Goal: Check status: Check status

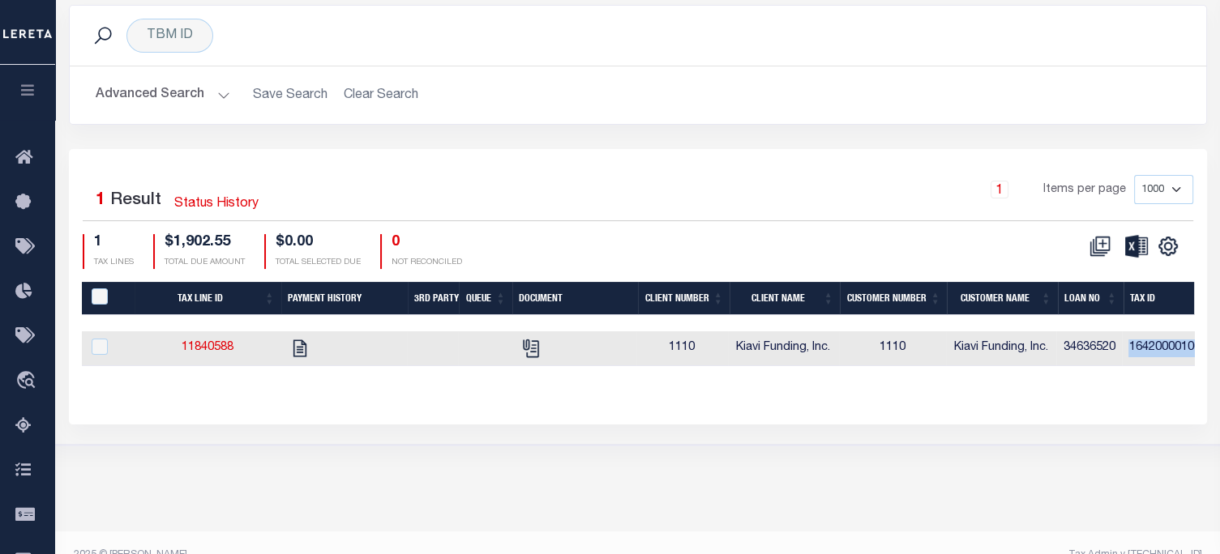
scroll to position [305, 0]
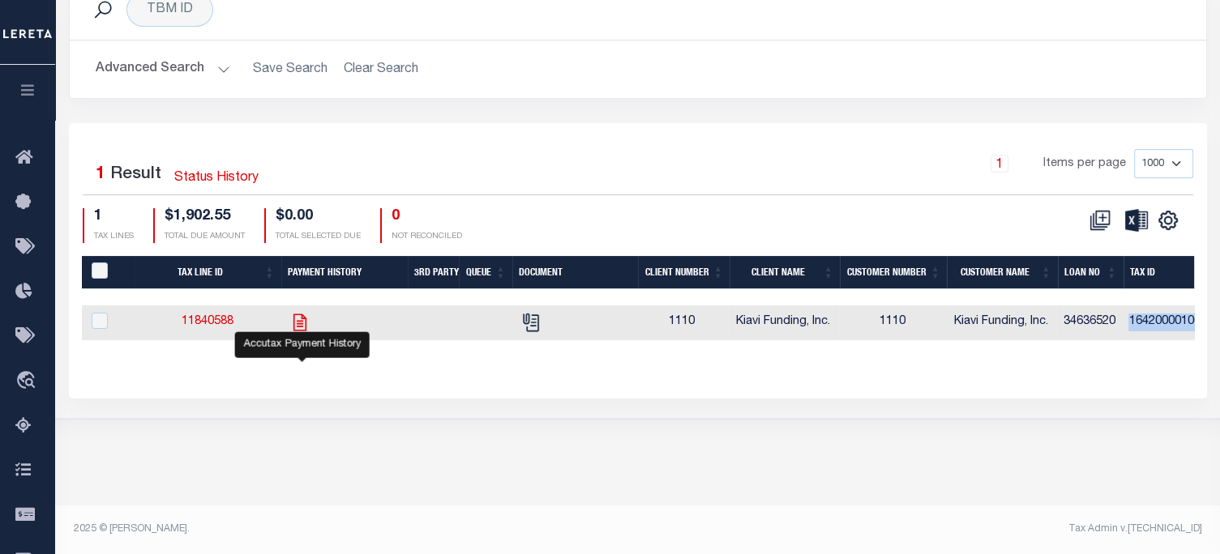
click at [296, 331] on icon "" at bounding box center [299, 322] width 13 height 17
checkbox input "true"
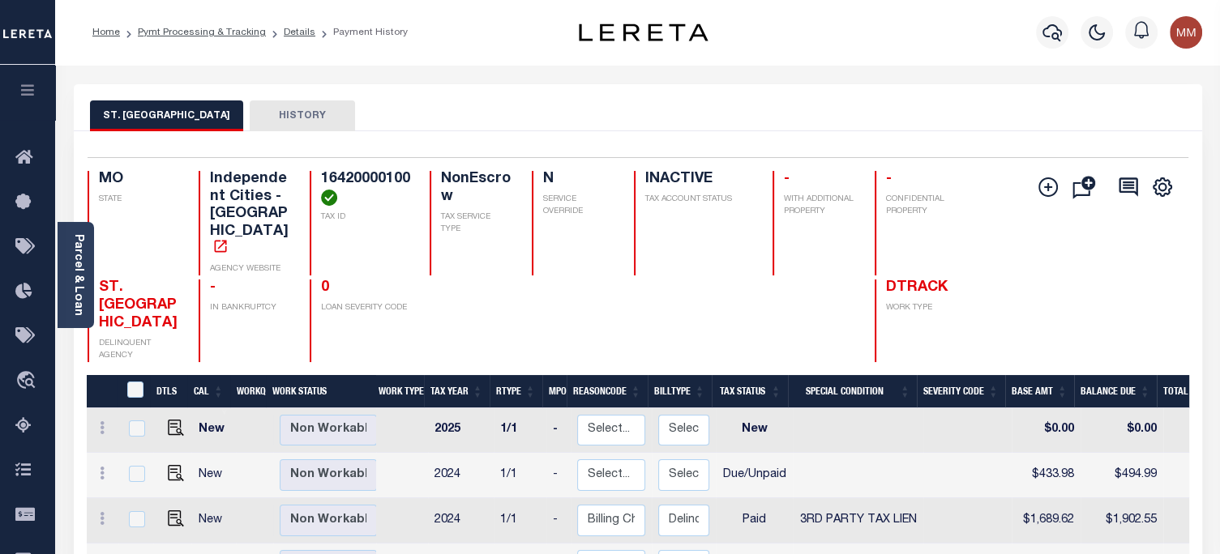
click at [157, 112] on button "ST. [GEOGRAPHIC_DATA]" at bounding box center [166, 116] width 153 height 31
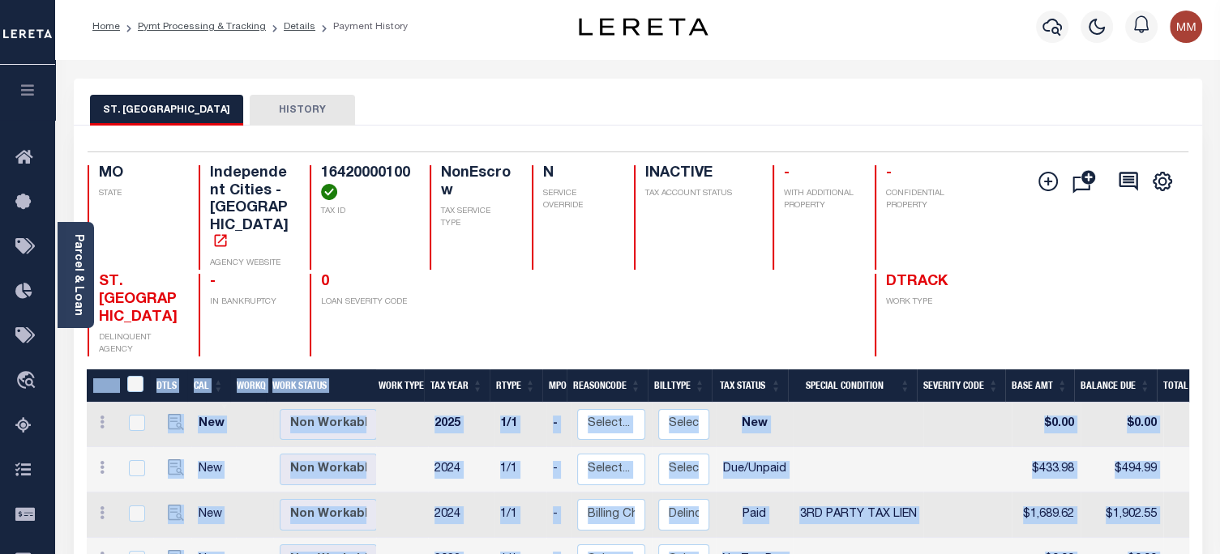
drag, startPoint x: 622, startPoint y: 549, endPoint x: 709, endPoint y: 536, distance: 88.5
click at [709, 536] on div "DTLS CAL WorkQ Work Status Work Type Tax Year RType MPO ReasonCode BillType Tax…" at bounding box center [638, 518] width 1102 height 297
click at [833, 538] on td at bounding box center [858, 560] width 130 height 45
checkbox input "true"
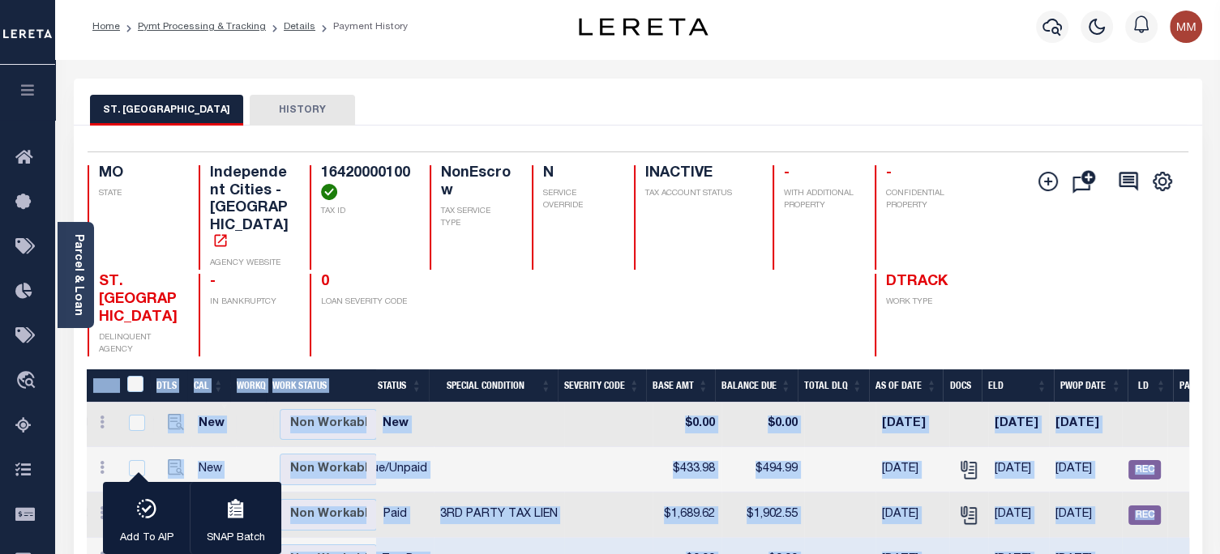
scroll to position [0, 375]
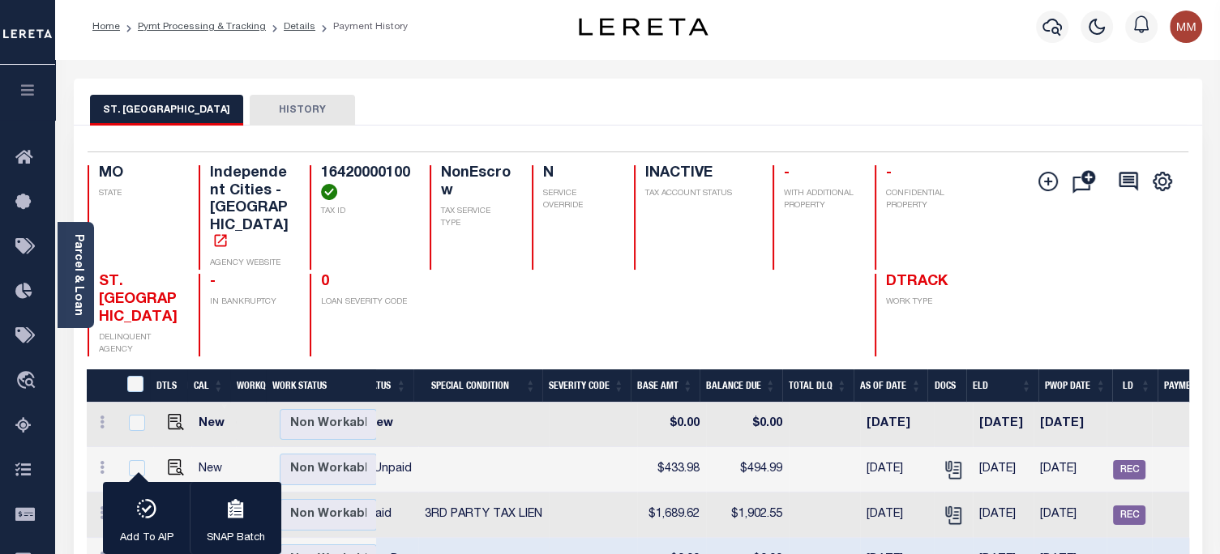
drag, startPoint x: 350, startPoint y: 103, endPoint x: 342, endPoint y: 94, distance: 12.1
click at [350, 101] on div "ST. LOUIS CITY HISTORY" at bounding box center [638, 110] width 1096 height 30
click at [65, 276] on div "Parcel & Loan" at bounding box center [76, 275] width 36 height 106
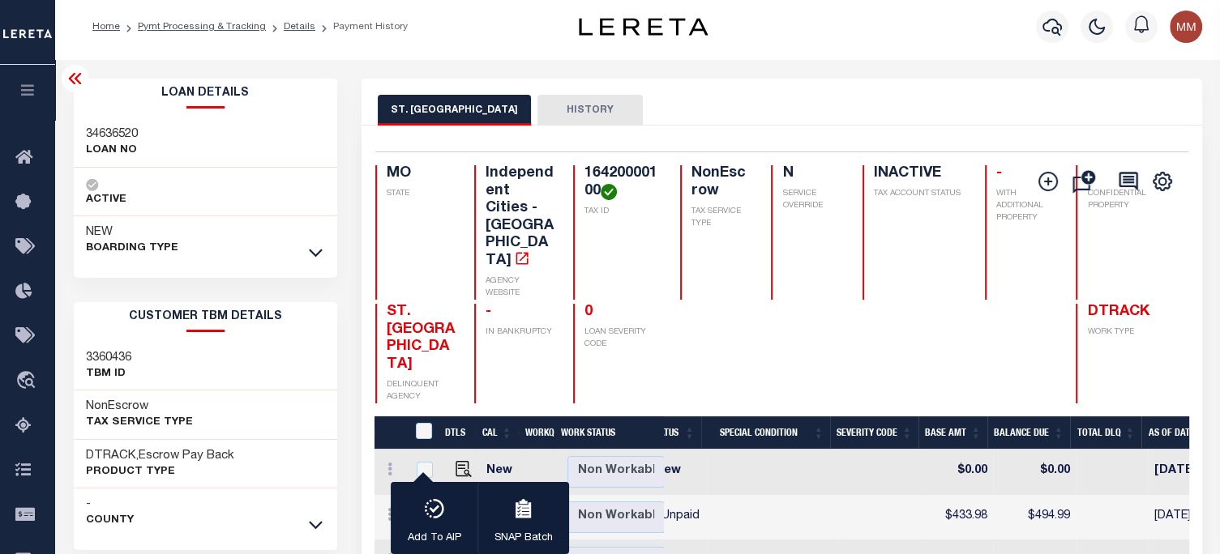
click at [312, 379] on div "3360436 TBM ID" at bounding box center [206, 366] width 264 height 49
drag, startPoint x: 826, startPoint y: 105, endPoint x: 825, endPoint y: 96, distance: 9.8
click at [826, 98] on div "ST. LOUIS CITY HISTORY" at bounding box center [782, 110] width 808 height 30
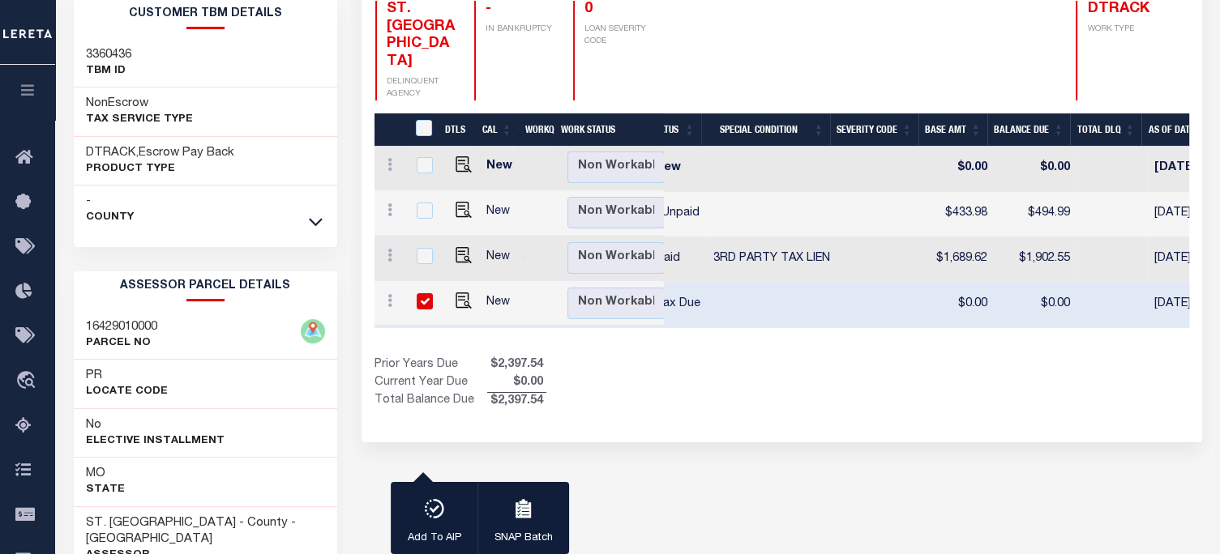
scroll to position [330, 0]
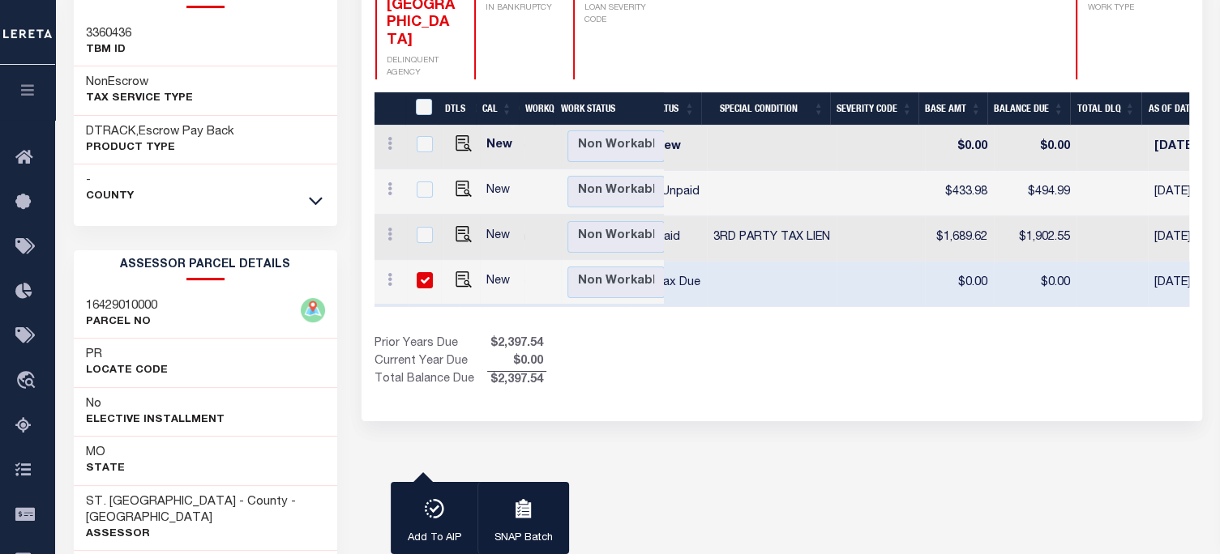
click at [421, 272] on input "checkbox" at bounding box center [425, 280] width 16 height 16
checkbox input "false"
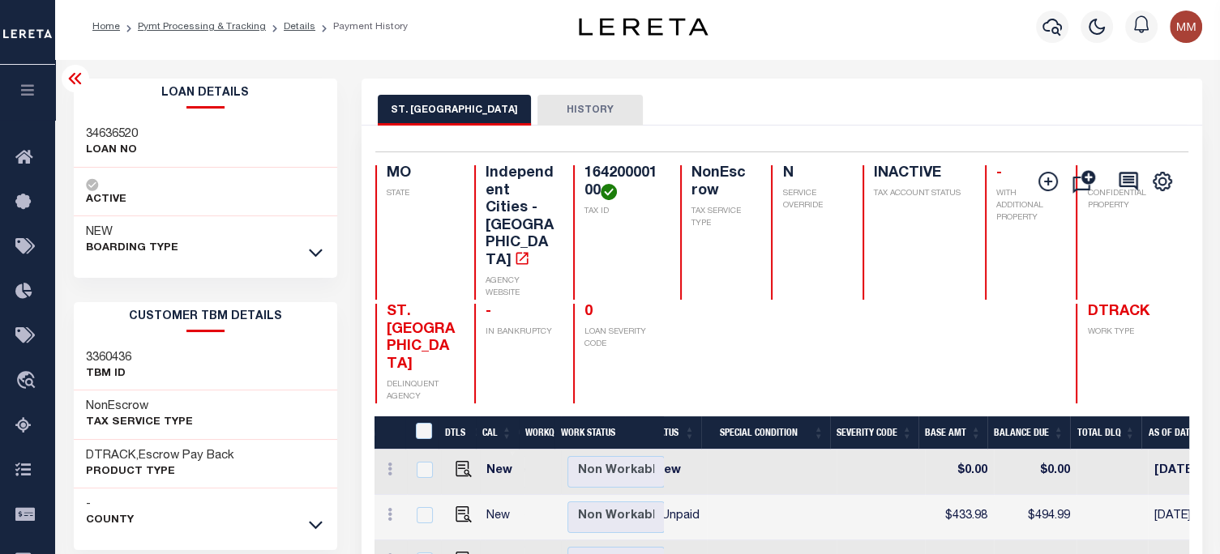
scroll to position [0, 0]
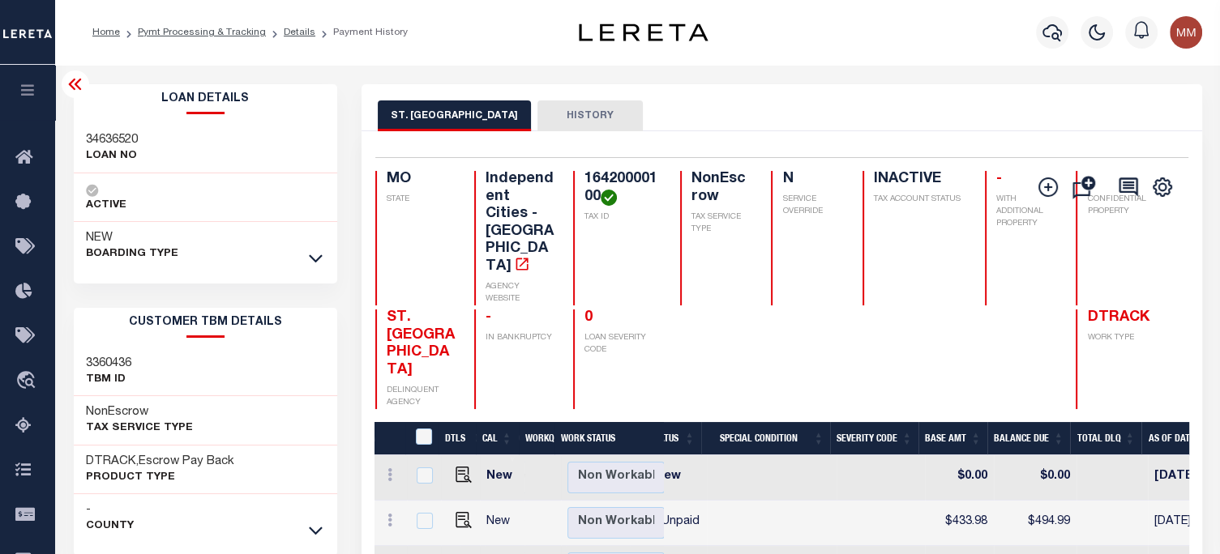
click at [71, 17] on div "Home Pymt Processing & Tracking Details Payment History Profile Sign out" at bounding box center [637, 32] width 1165 height 65
drag, startPoint x: 71, startPoint y: 17, endPoint x: 66, endPoint y: 45, distance: 28.8
click at [66, 45] on div "Home Pymt Processing & Tracking Details Payment History Profile Sign out" at bounding box center [637, 32] width 1165 height 65
click at [311, 256] on icon at bounding box center [316, 258] width 14 height 17
